Goal: Transaction & Acquisition: Purchase product/service

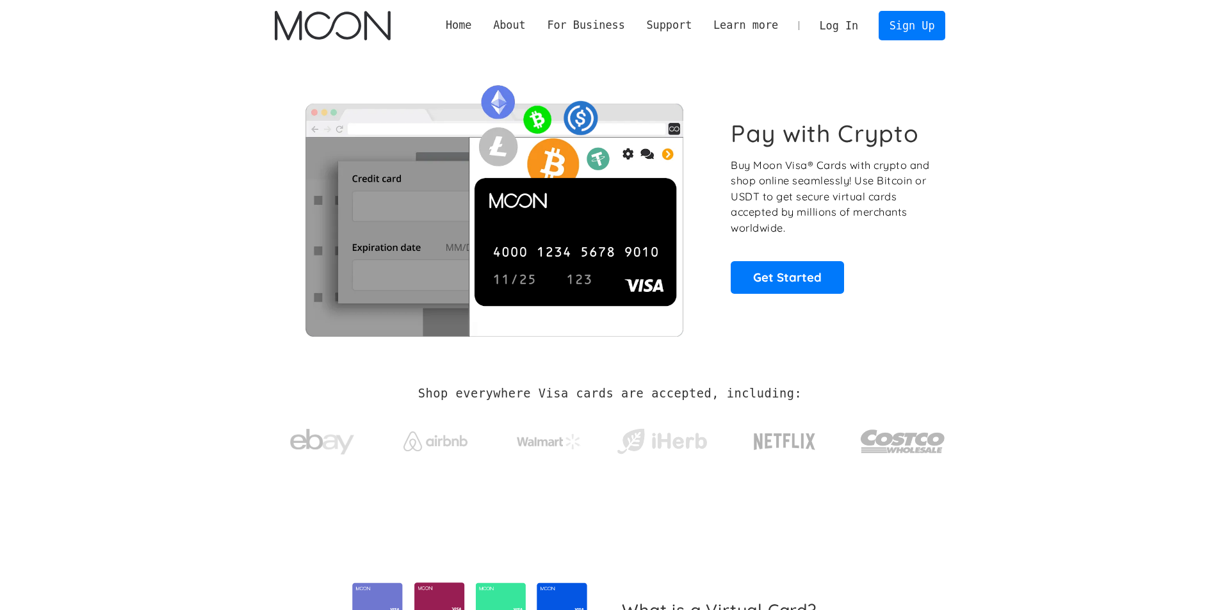
click at [853, 29] on link "Log In" at bounding box center [839, 26] width 60 height 28
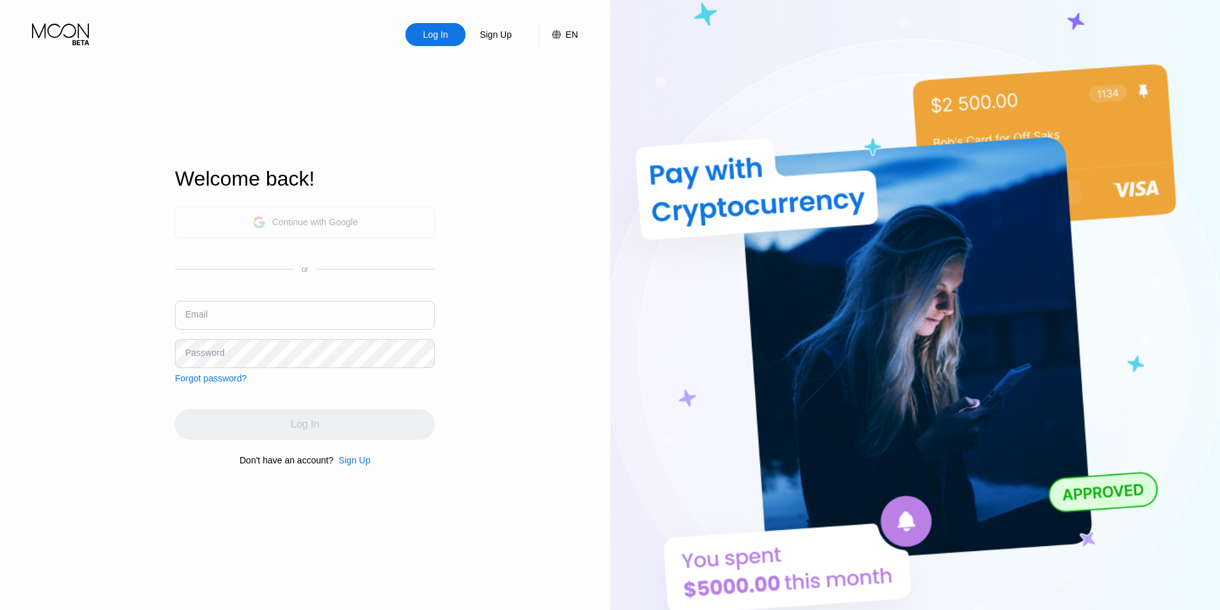
click at [334, 221] on div "Continue with Google" at bounding box center [315, 222] width 86 height 10
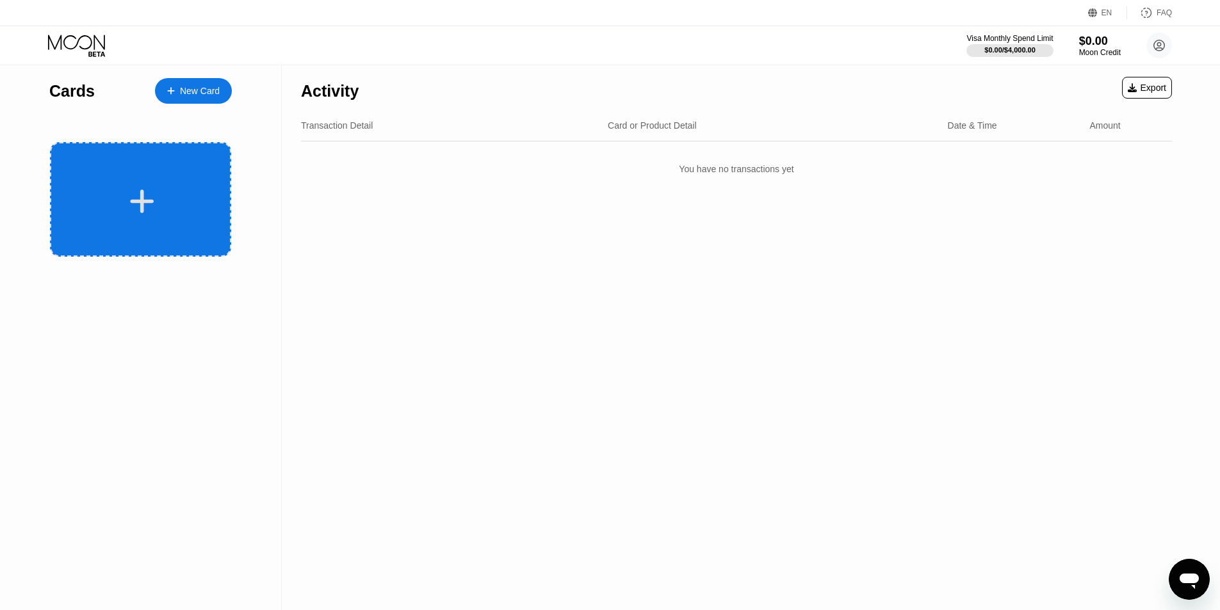
click at [126, 191] on div at bounding box center [142, 201] width 159 height 29
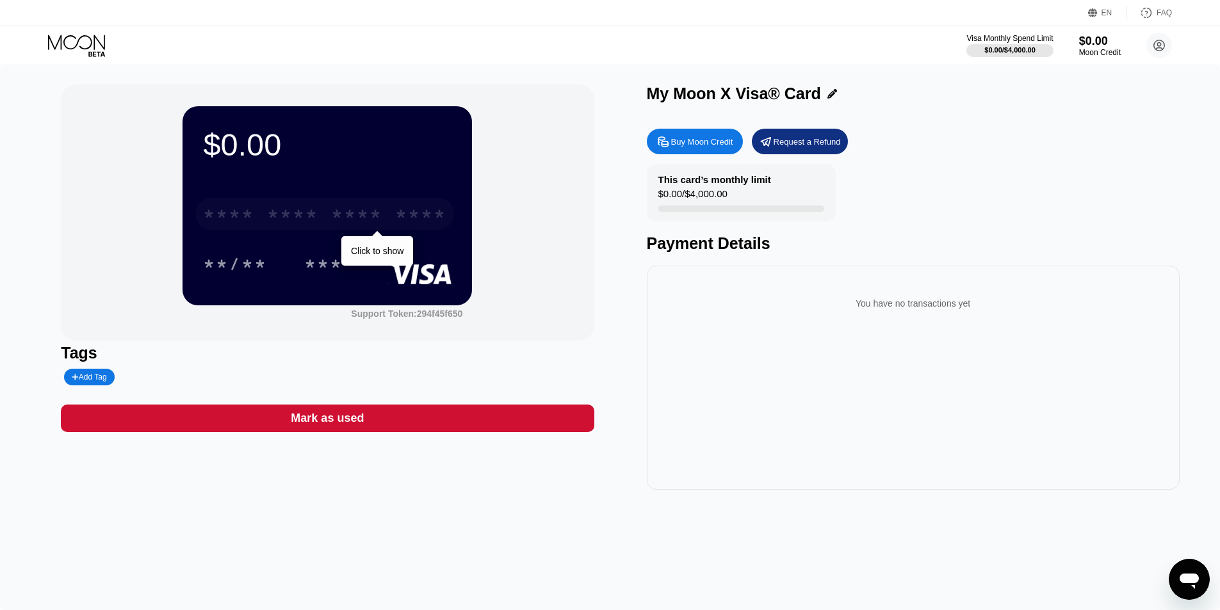
click at [344, 214] on div "* * * *" at bounding box center [356, 216] width 51 height 20
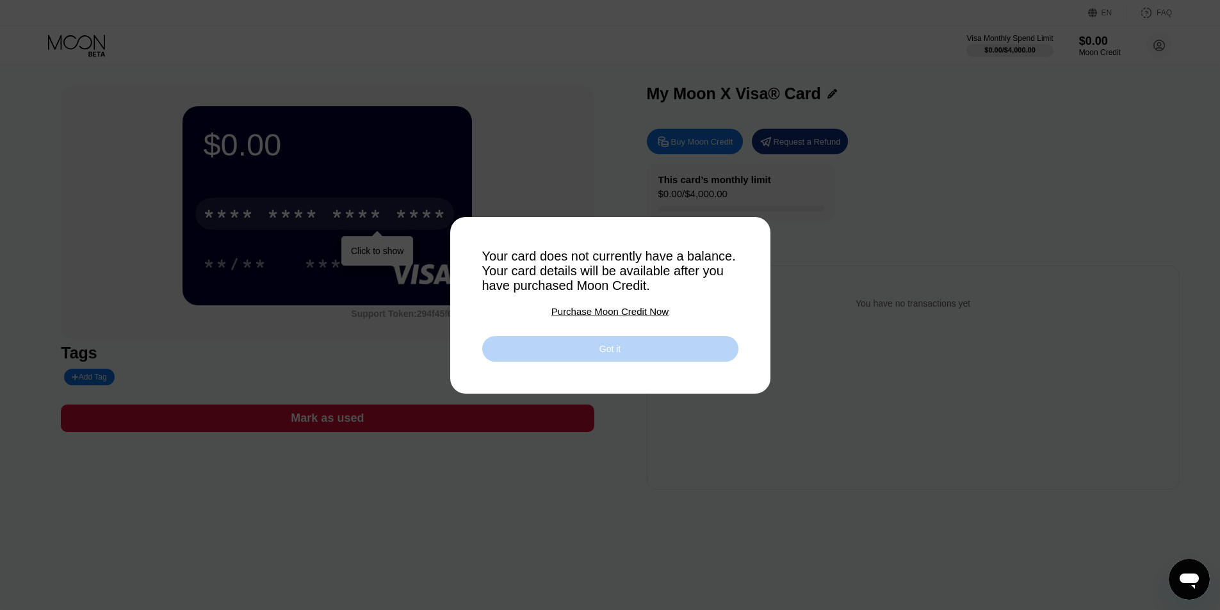
click at [613, 355] on div "Got it" at bounding box center [609, 349] width 21 height 12
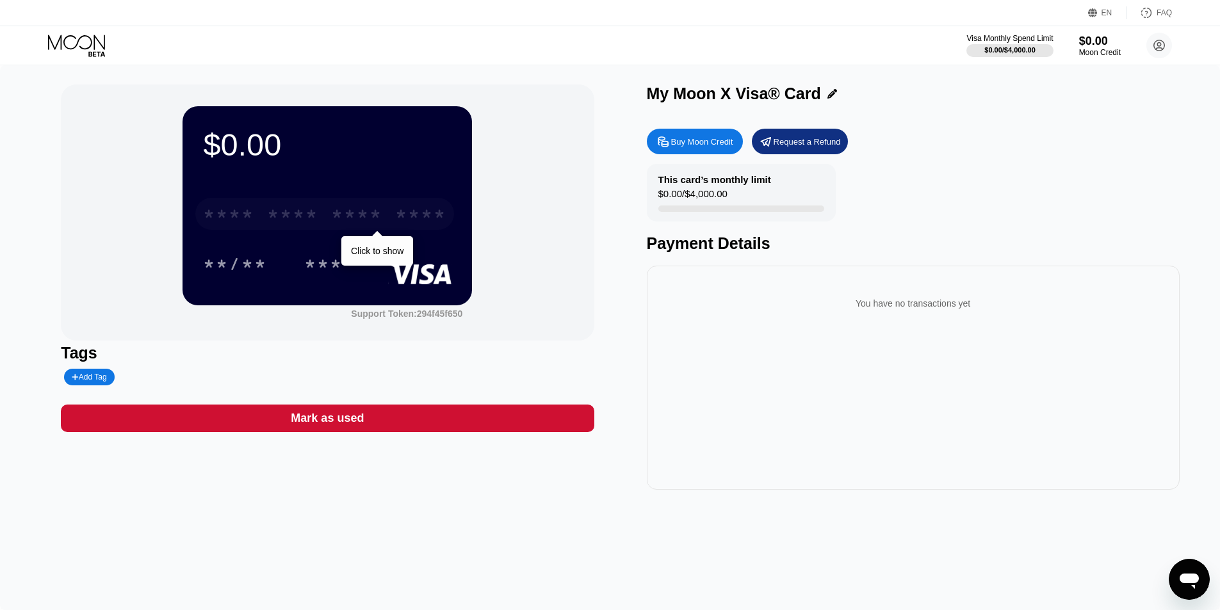
click at [394, 219] on div "* * * * * * * * * * * * ****" at bounding box center [324, 214] width 259 height 32
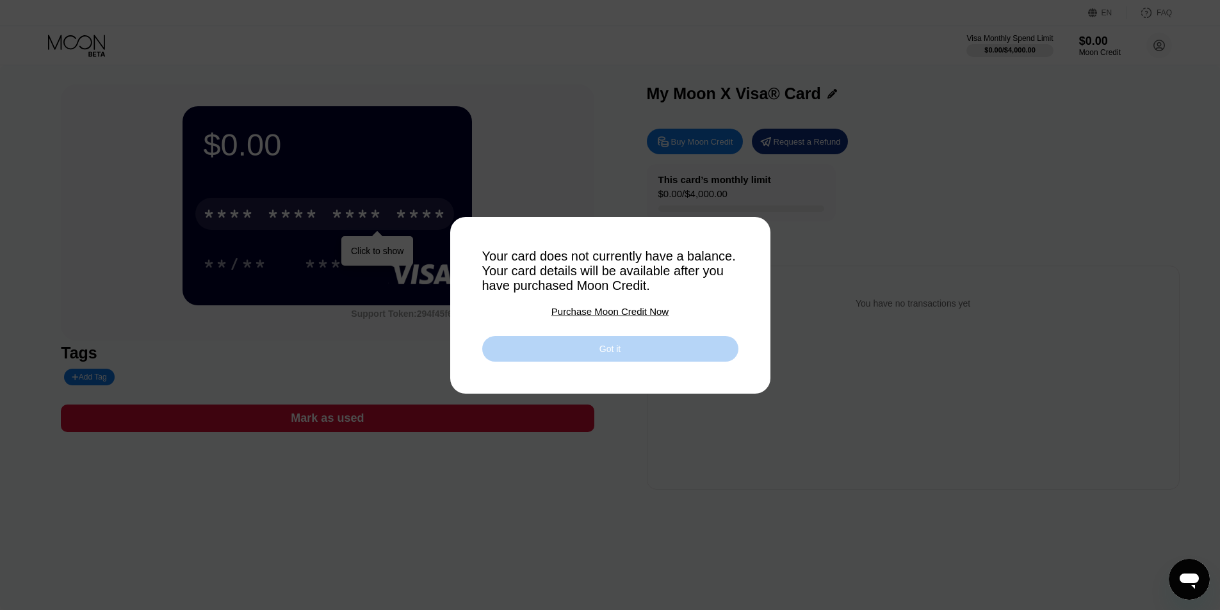
click at [578, 355] on div "Got it" at bounding box center [610, 349] width 256 height 26
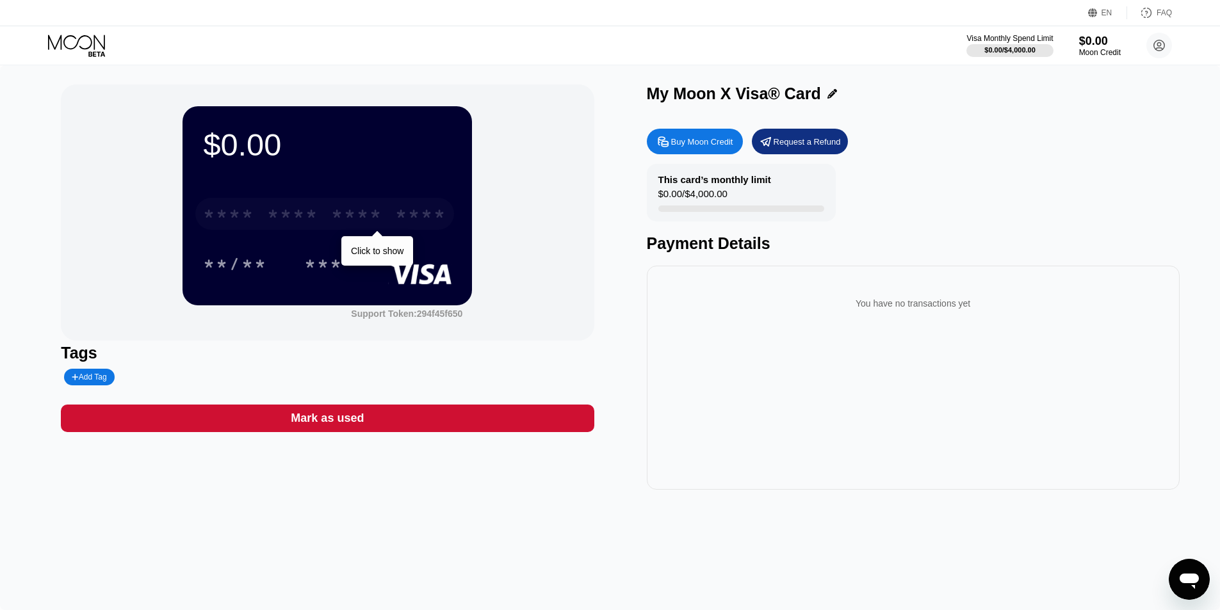
click at [333, 217] on div "* * * *" at bounding box center [356, 216] width 51 height 20
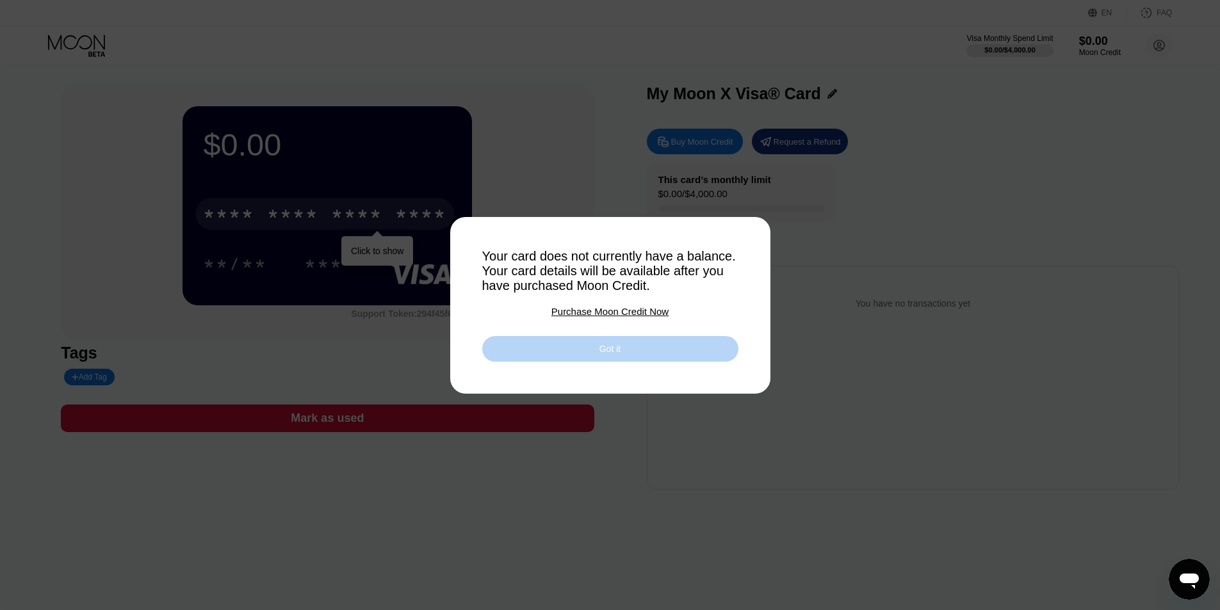
click at [581, 357] on div "Got it" at bounding box center [610, 349] width 256 height 26
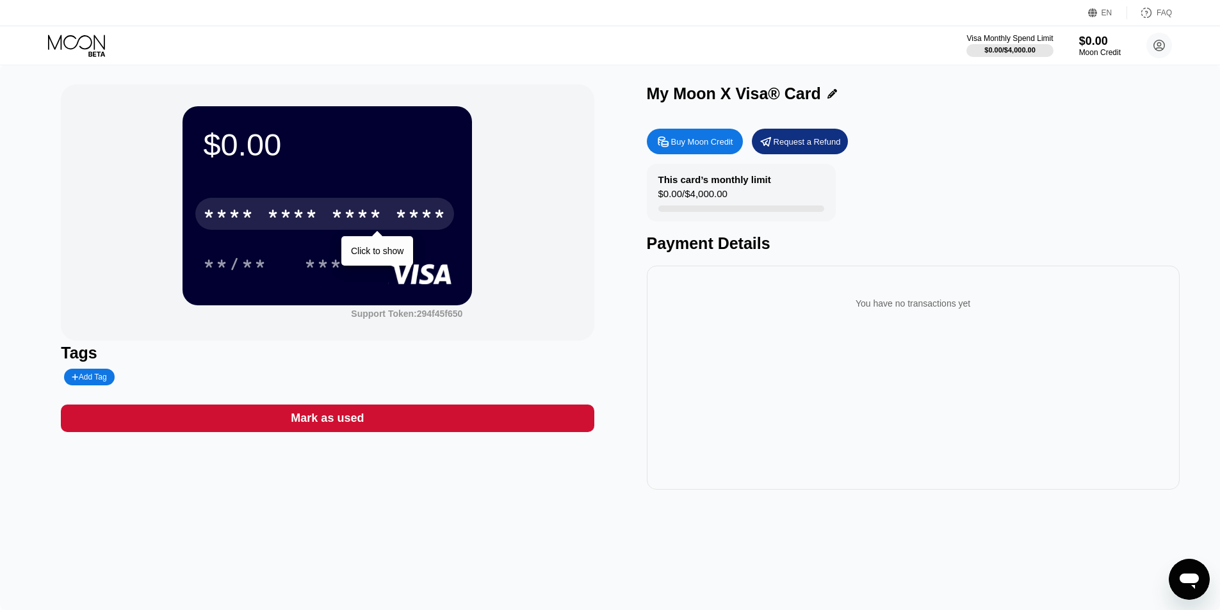
click at [716, 143] on div "Buy Moon Credit" at bounding box center [702, 141] width 62 height 11
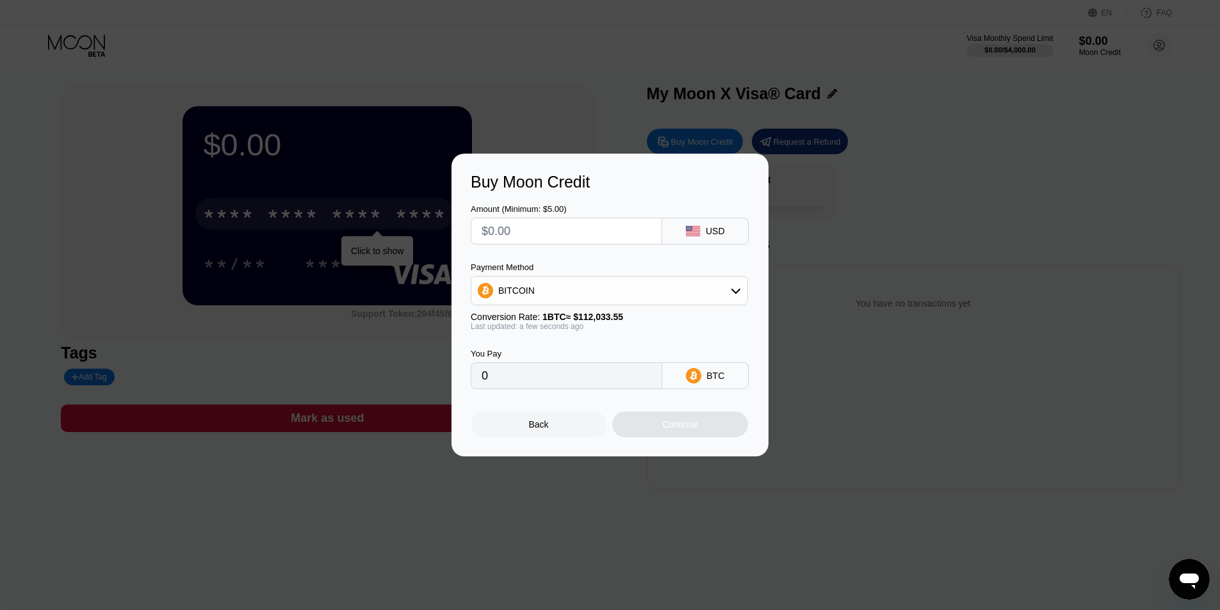
click at [606, 230] on input "text" at bounding box center [566, 231] width 170 height 26
click at [588, 287] on div "BITCOIN" at bounding box center [609, 291] width 276 height 26
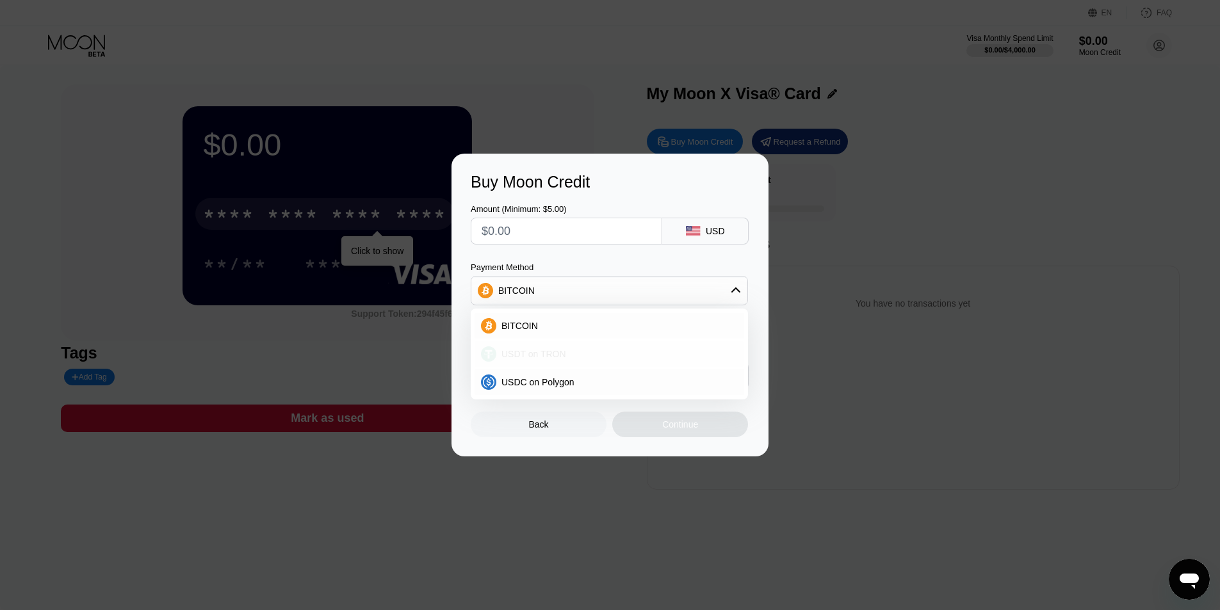
click at [508, 347] on div "USDT on TRON" at bounding box center [609, 354] width 270 height 26
type input "0.00"
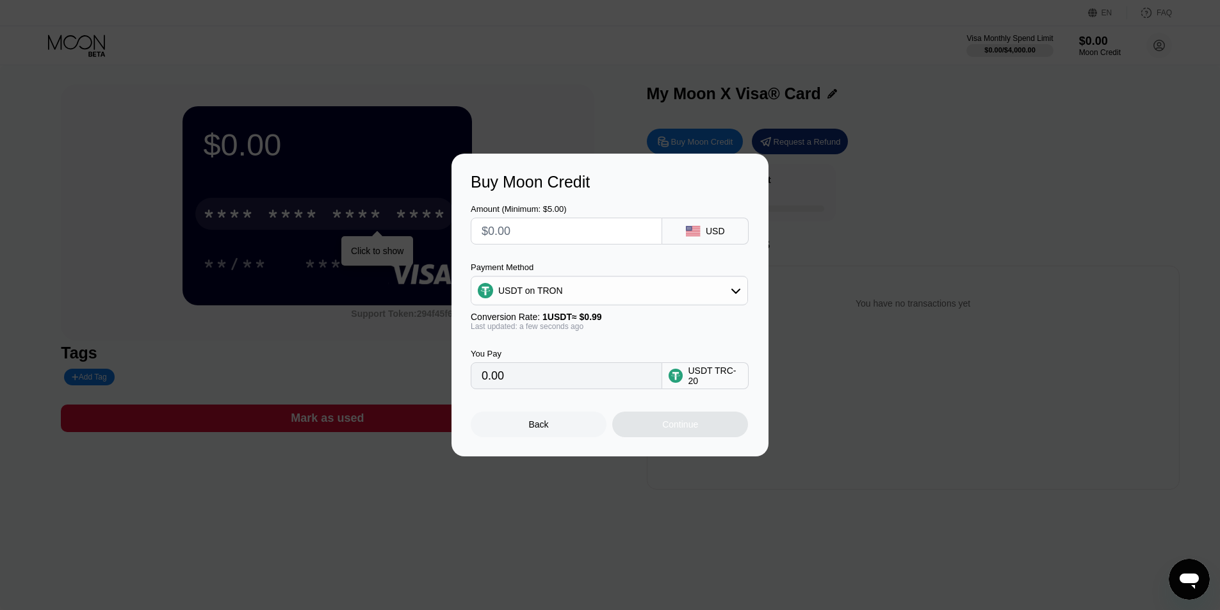
click at [599, 233] on input "text" at bounding box center [566, 231] width 170 height 26
type input "$1"
type input "1.01"
type input "$15"
type input "15.15"
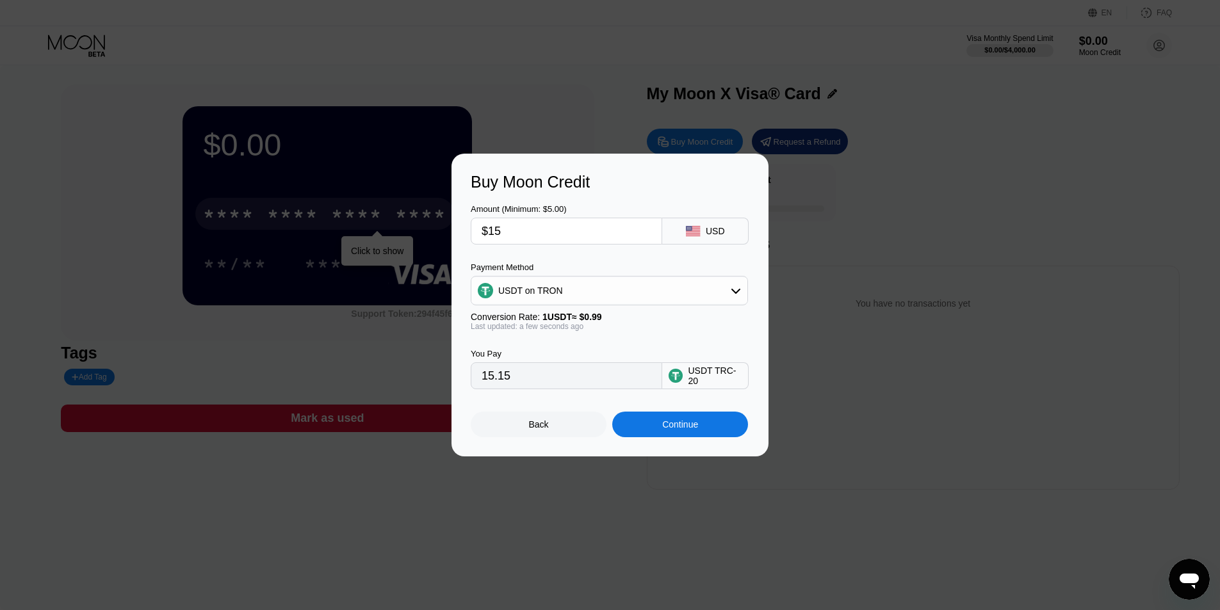
click at [729, 375] on div "USDT TRC-20" at bounding box center [715, 376] width 54 height 20
click at [730, 375] on div "USDT TRC-20" at bounding box center [715, 376] width 54 height 20
click at [731, 375] on div "USDT TRC-20" at bounding box center [715, 376] width 54 height 20
click at [624, 381] on input "15.15" at bounding box center [566, 376] width 170 height 26
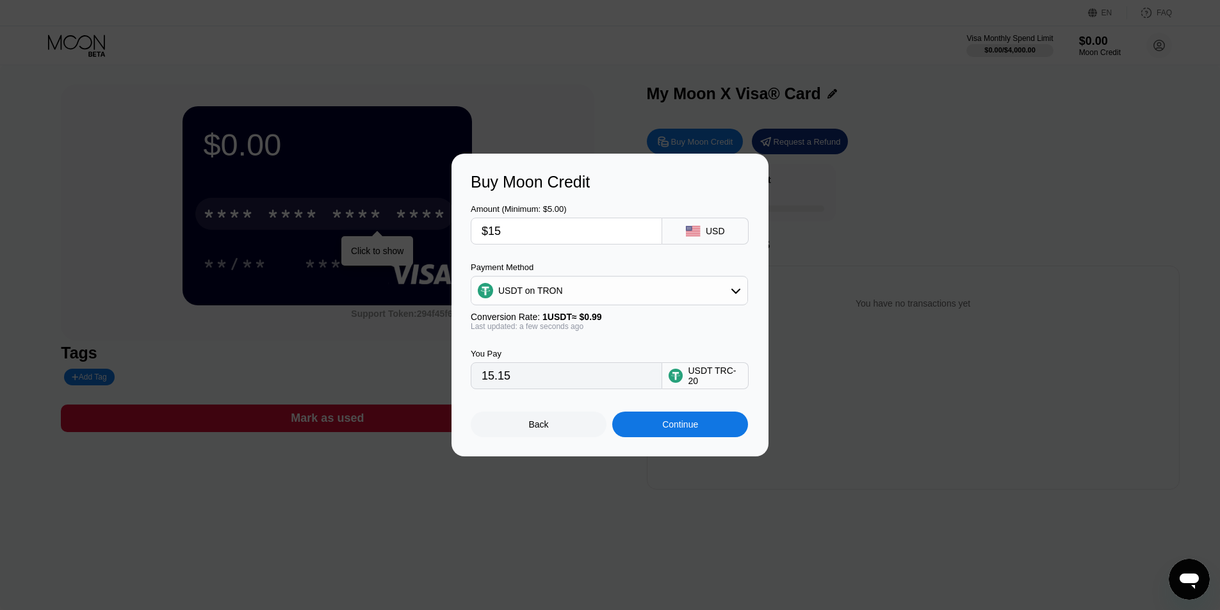
drag, startPoint x: 560, startPoint y: 387, endPoint x: 131, endPoint y: 375, distance: 429.2
click at [130, 376] on div "Buy Moon Credit Amount (Minimum: $5.00) $15 USD Payment Method USDT on TRON Con…" at bounding box center [610, 305] width 1220 height 303
click at [555, 386] on input "15.15" at bounding box center [566, 376] width 170 height 26
drag, startPoint x: 514, startPoint y: 386, endPoint x: 362, endPoint y: 385, distance: 151.8
click at [362, 385] on div "Buy Moon Credit Amount (Minimum: $5.00) $15 USD Payment Method USDT on TRON Con…" at bounding box center [610, 305] width 1220 height 303
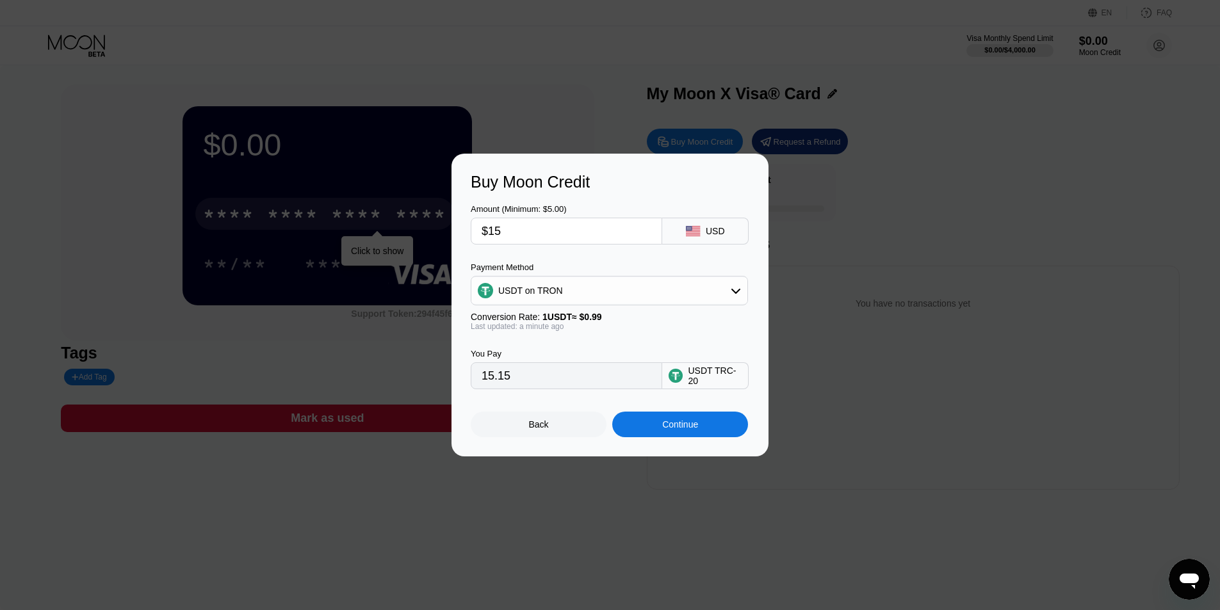
drag, startPoint x: 533, startPoint y: 238, endPoint x: 368, endPoint y: 238, distance: 165.8
click at [368, 238] on div "Buy Moon Credit Amount (Minimum: $5.00) $15 USD Payment Method USDT on TRON Con…" at bounding box center [610, 305] width 1220 height 303
type input "$1"
type input "1.01"
type input "$14"
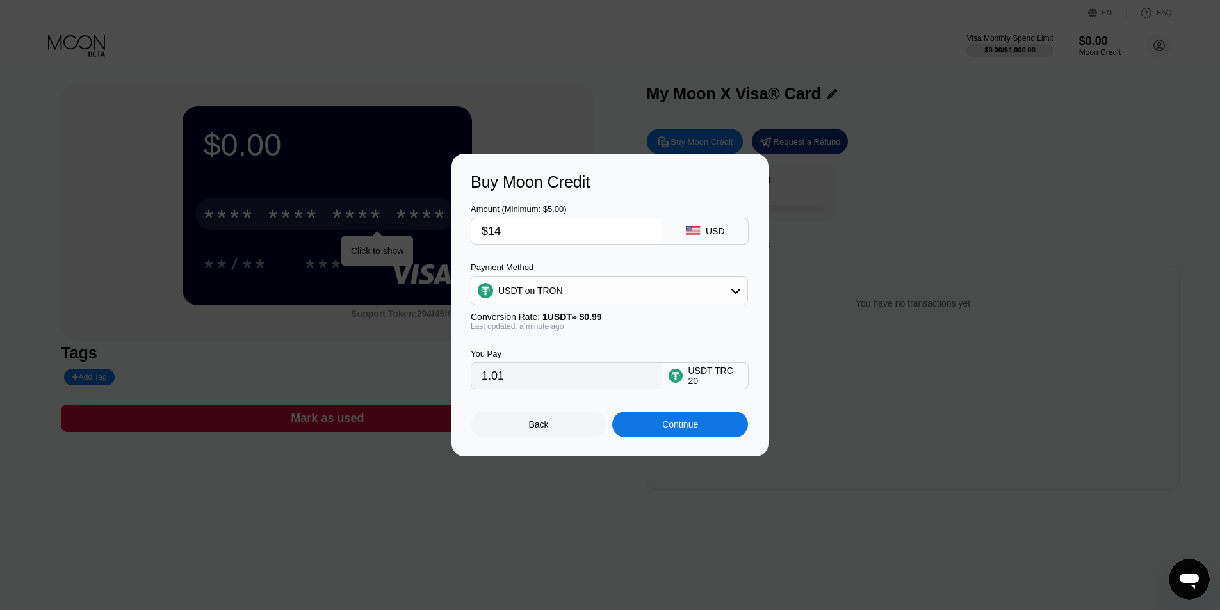
type input "14.14"
type input "$14"
click at [688, 430] on div "Continue" at bounding box center [680, 424] width 36 height 10
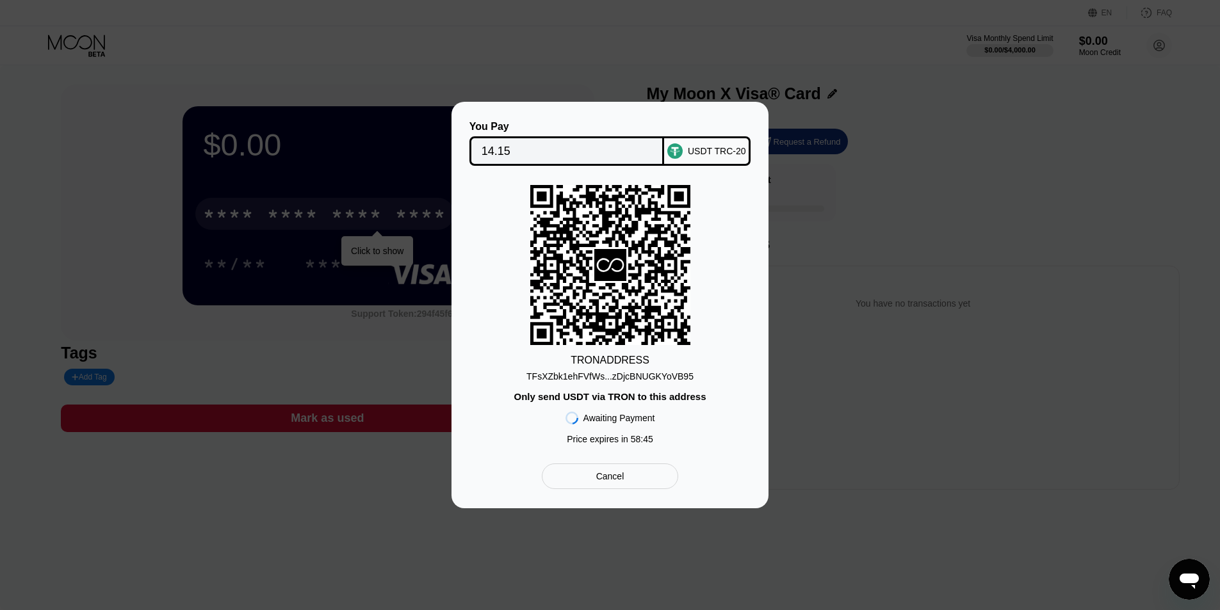
click at [664, 378] on div "TFsXZbk1ehFVfWs...zDjcBNUGKYoVB95" at bounding box center [609, 376] width 167 height 10
click at [598, 473] on div "Cancel" at bounding box center [610, 477] width 136 height 26
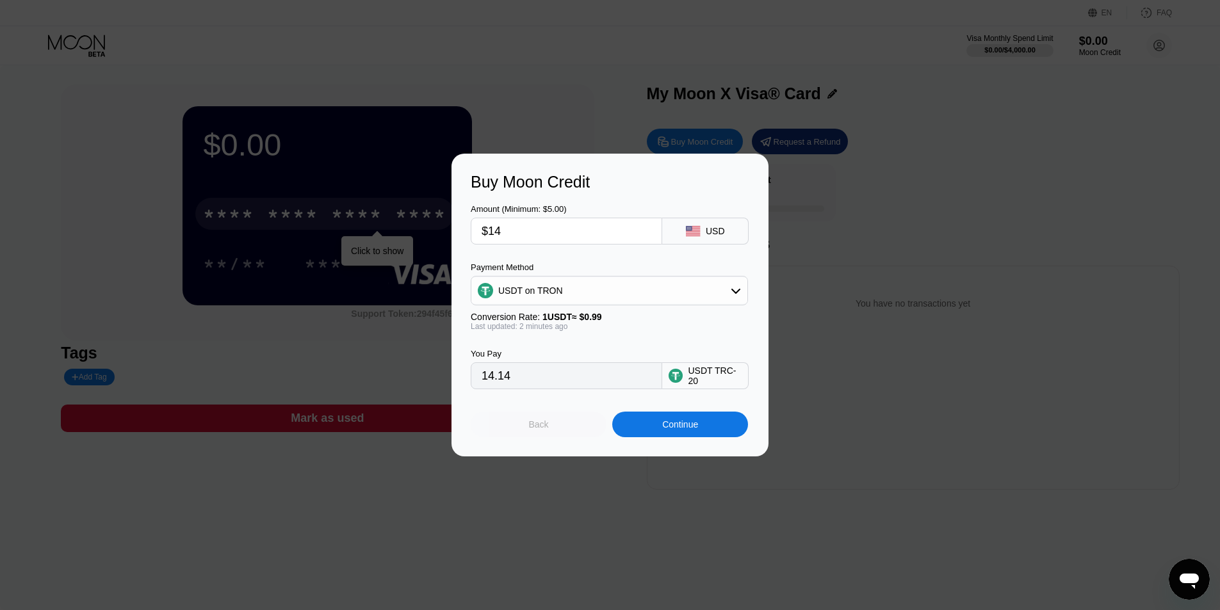
click at [550, 424] on div "Back" at bounding box center [539, 425] width 136 height 26
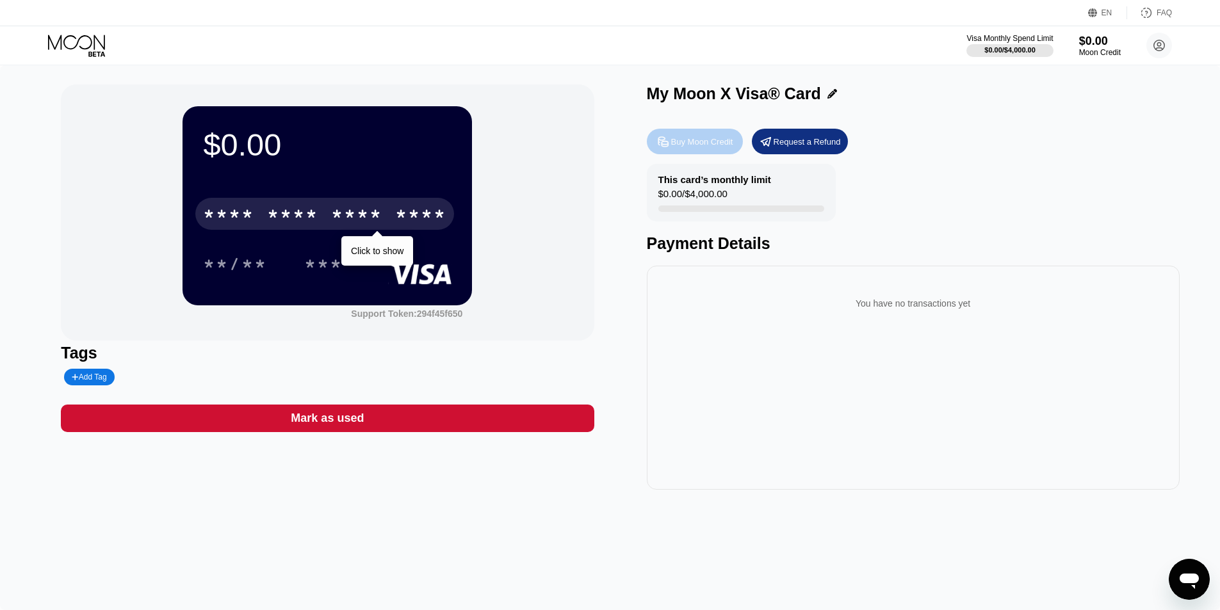
click at [706, 147] on div "Buy Moon Credit" at bounding box center [702, 141] width 62 height 11
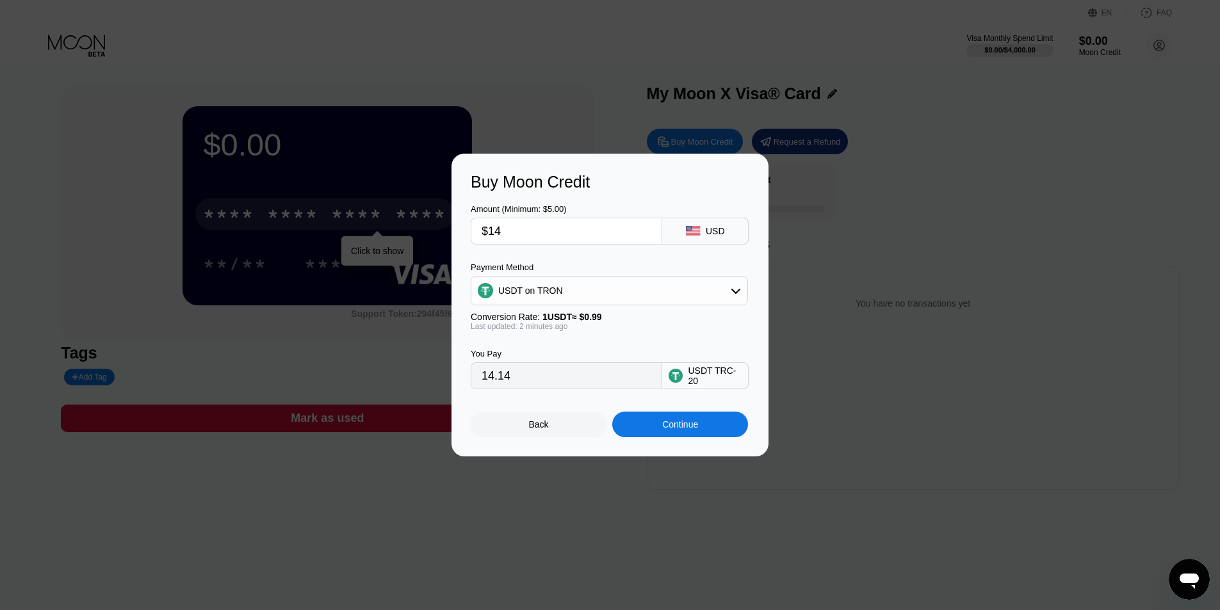
click at [629, 502] on div at bounding box center [614, 305] width 1229 height 610
click at [206, 543] on div at bounding box center [614, 305] width 1229 height 610
